Goal: Navigation & Orientation: Find specific page/section

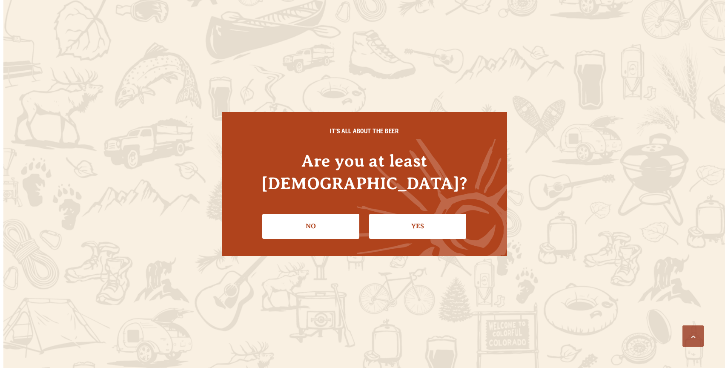
scroll to position [856, 0]
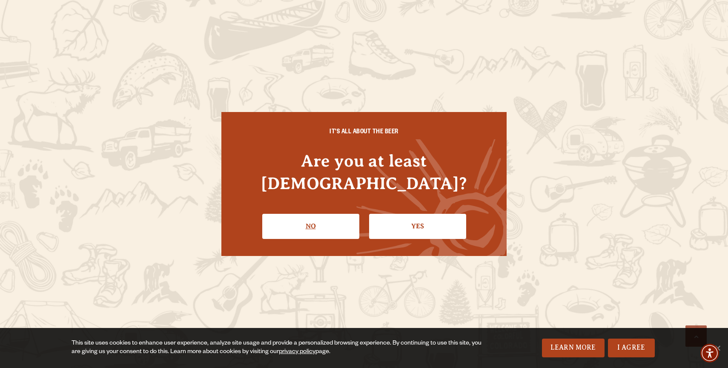
click at [308, 215] on link "No" at bounding box center [310, 226] width 97 height 25
click at [428, 216] on link "Yes" at bounding box center [417, 226] width 97 height 25
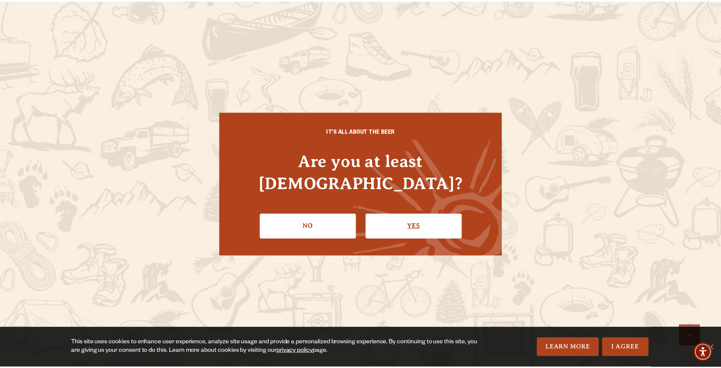
scroll to position [853, 0]
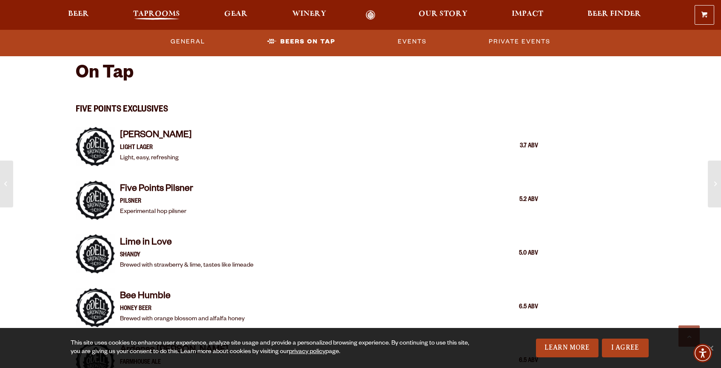
click at [149, 17] on span "Taprooms" at bounding box center [156, 14] width 47 height 7
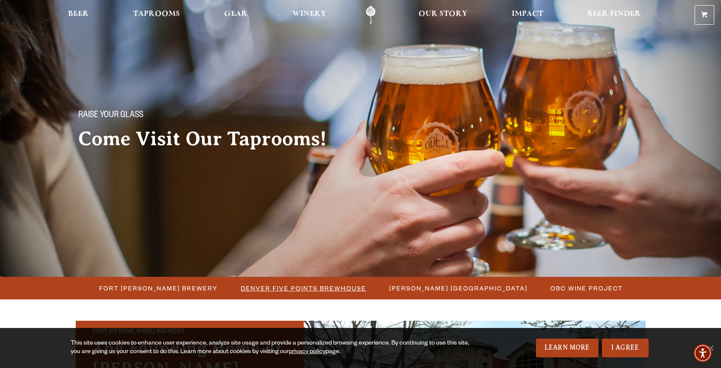
click at [278, 287] on span "Denver Five Points Brewhouse" at bounding box center [304, 288] width 126 height 12
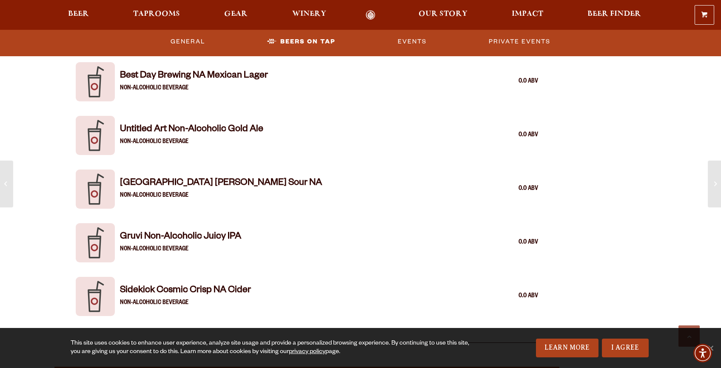
scroll to position [1988, 0]
